Goal: Navigation & Orientation: Find specific page/section

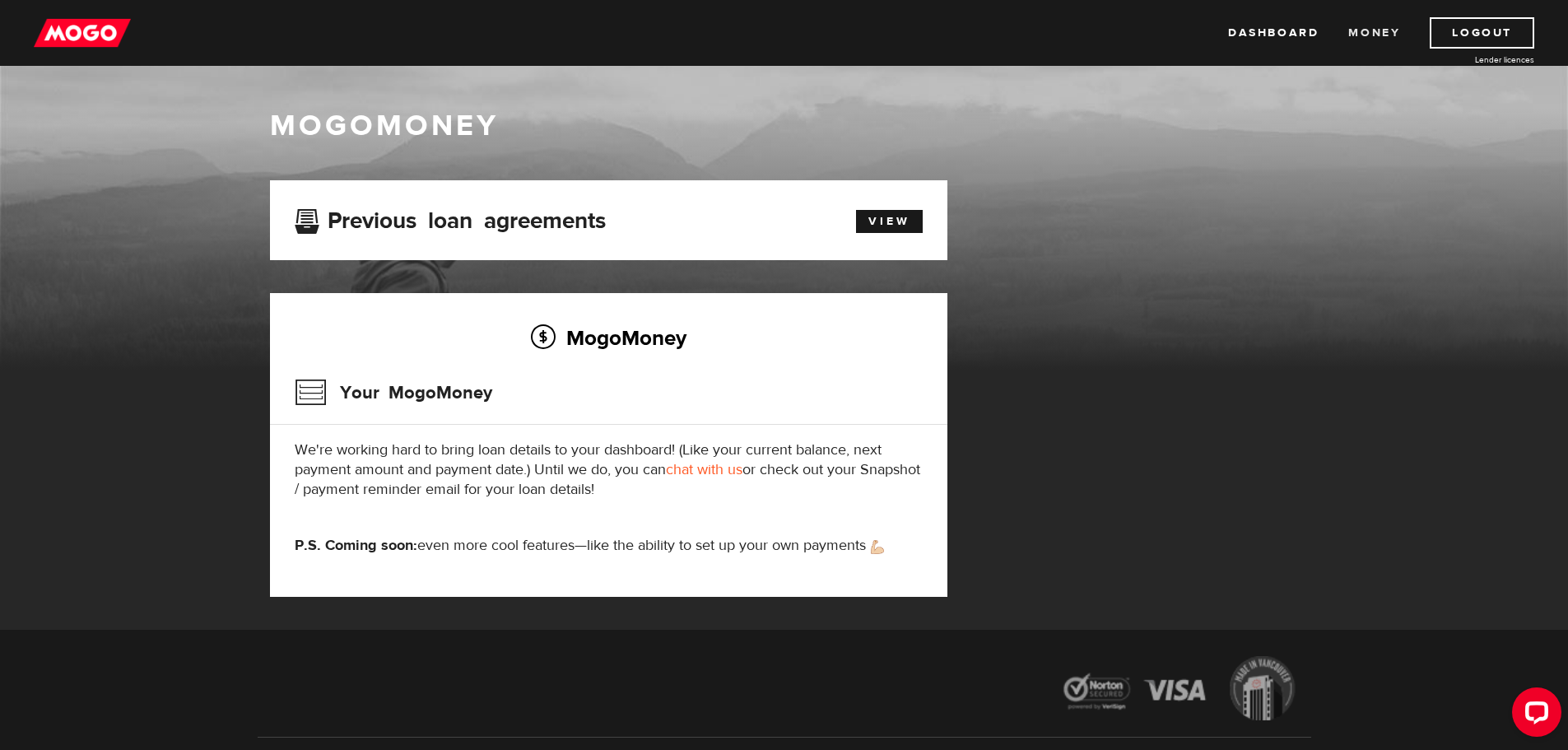
click at [1369, 38] on link "Money" at bounding box center [1373, 33] width 52 height 31
click at [1269, 30] on link "Dashboard" at bounding box center [1273, 33] width 91 height 31
click at [1263, 37] on link "Dashboard" at bounding box center [1273, 33] width 91 height 31
click at [883, 222] on link "View" at bounding box center [889, 221] width 66 height 23
